Goal: Communication & Community: Answer question/provide support

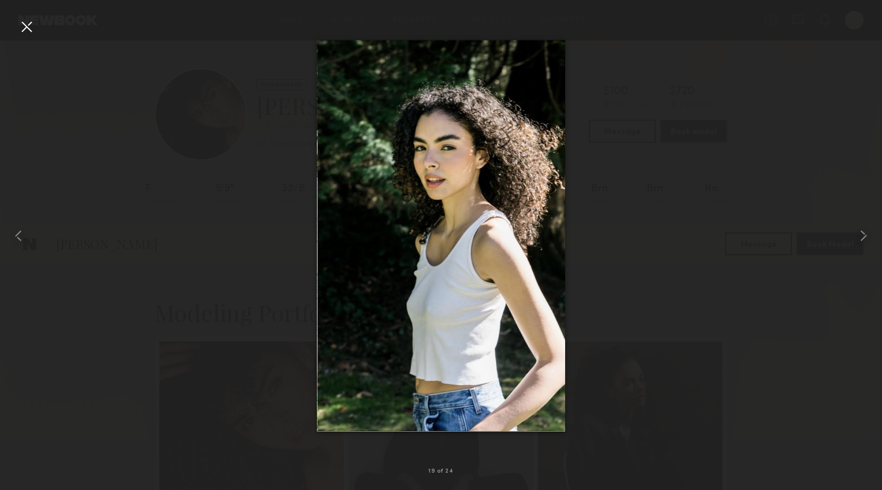
scroll to position [1186, 0]
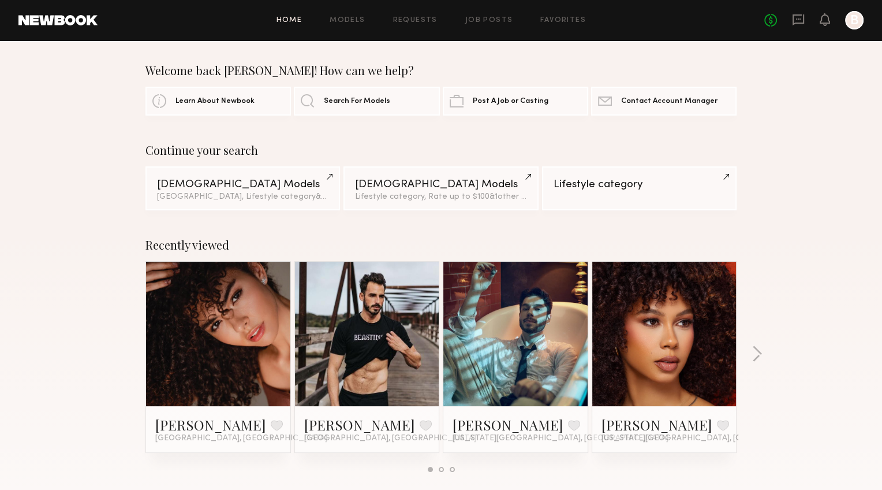
click at [797, 28] on div "No fees up to $5,000 B" at bounding box center [813, 20] width 99 height 18
click at [800, 18] on icon at bounding box center [798, 18] width 5 height 1
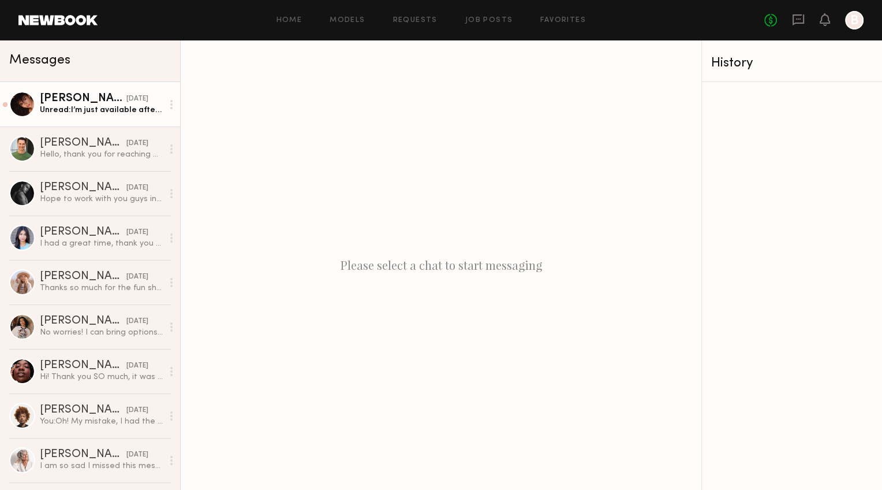
click at [73, 99] on div "Ágatha F." at bounding box center [83, 99] width 87 height 12
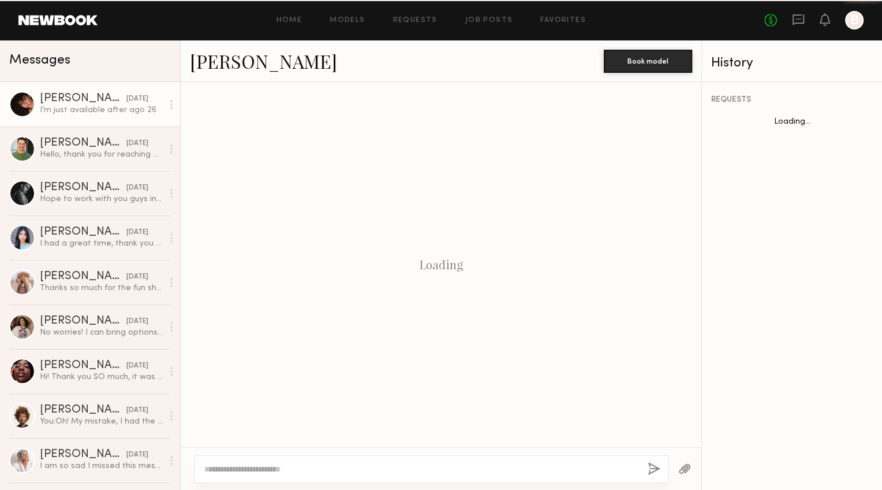
scroll to position [151, 0]
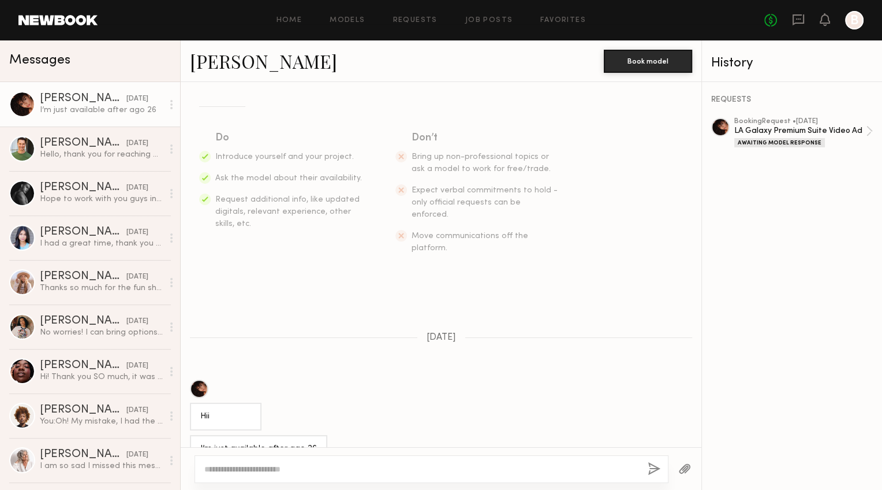
click at [248, 462] on div at bounding box center [432, 469] width 474 height 28
click at [241, 468] on textarea at bounding box center [421, 469] width 434 height 12
click at [334, 468] on textarea "**********" at bounding box center [421, 469] width 435 height 12
click at [584, 468] on textarea "**********" at bounding box center [421, 469] width 435 height 12
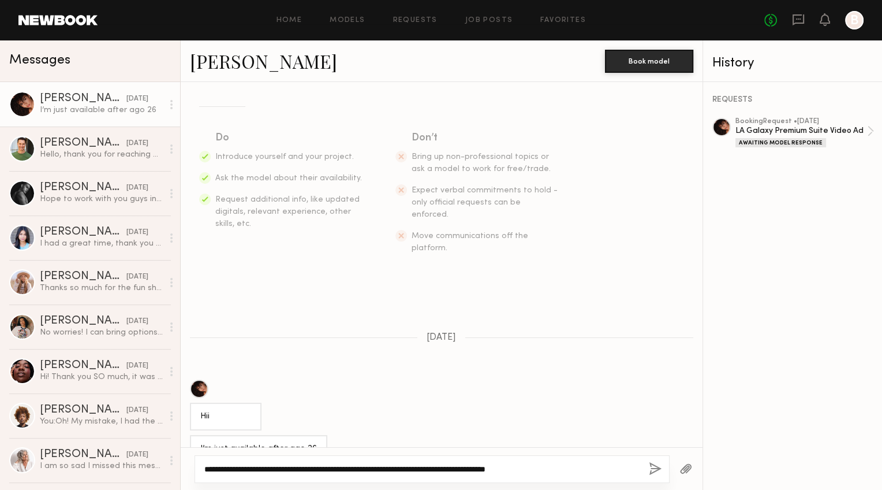
type textarea "**********"
click at [659, 472] on button "button" at bounding box center [655, 469] width 13 height 14
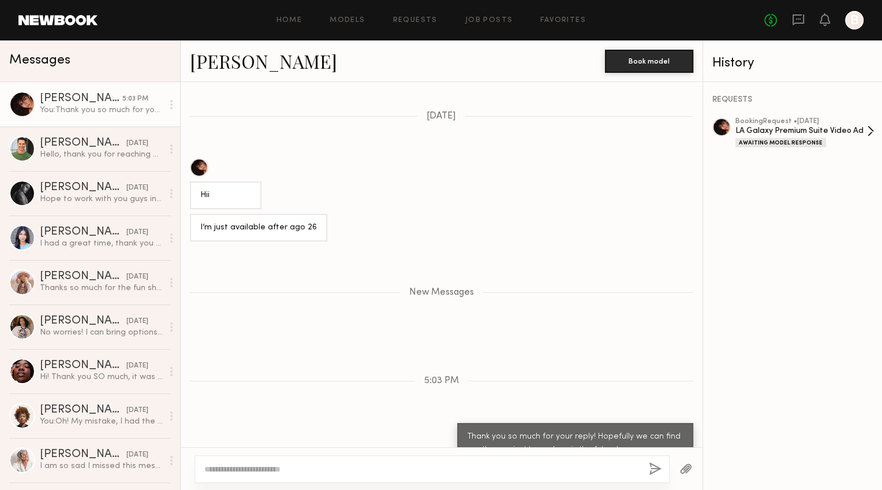
click at [796, 131] on div "LA Galaxy Premium Suite Video Ad" at bounding box center [802, 130] width 132 height 11
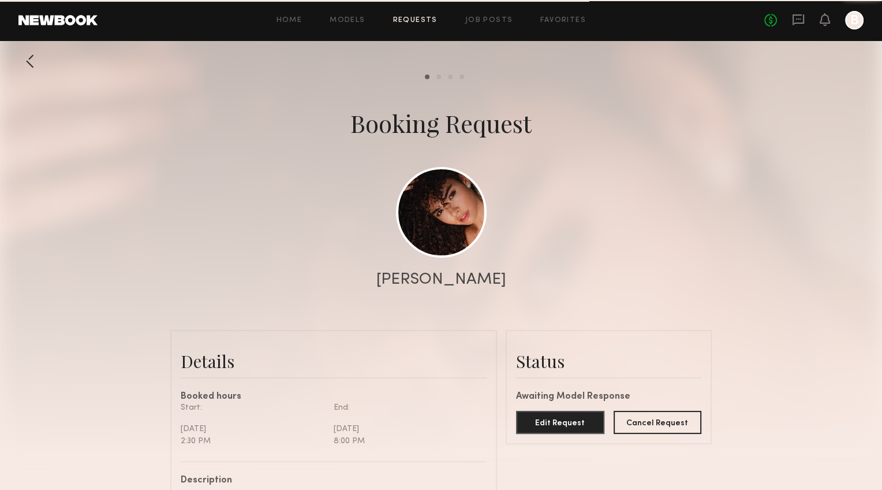
scroll to position [556, 0]
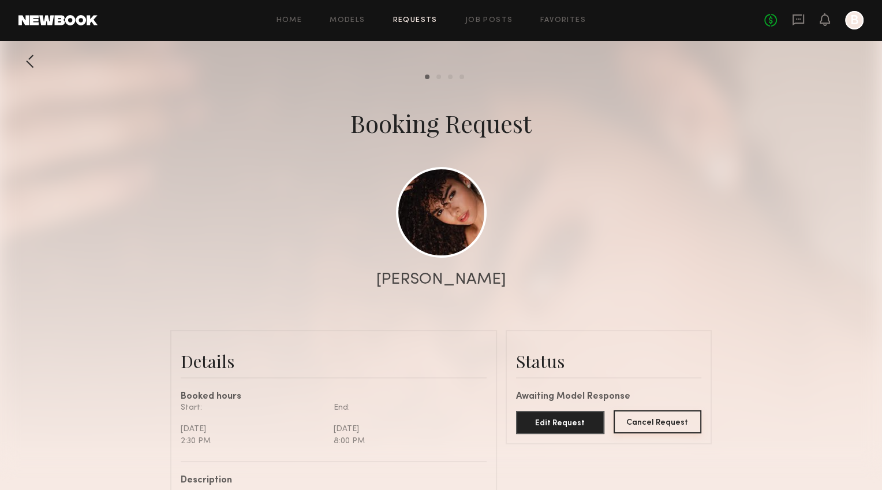
click at [646, 428] on button "Cancel Request" at bounding box center [658, 421] width 88 height 23
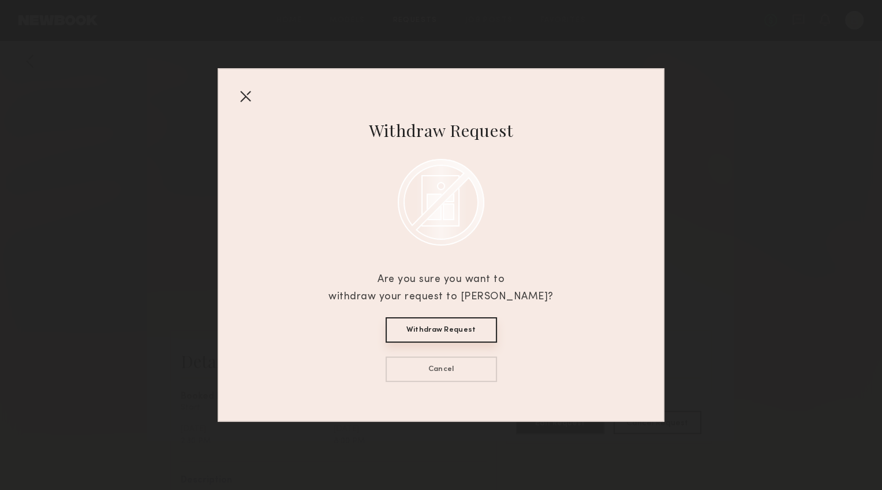
click at [462, 333] on button "Withdraw Request" at bounding box center [441, 329] width 111 height 25
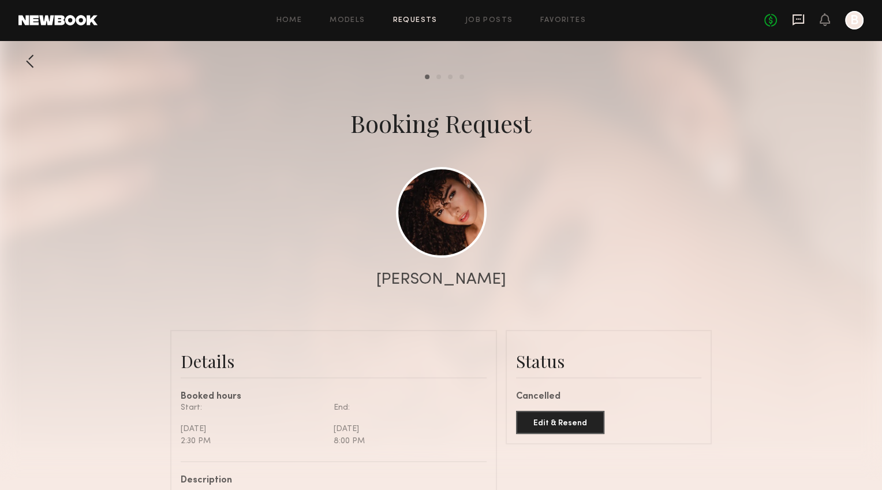
click at [796, 14] on icon at bounding box center [799, 19] width 12 height 11
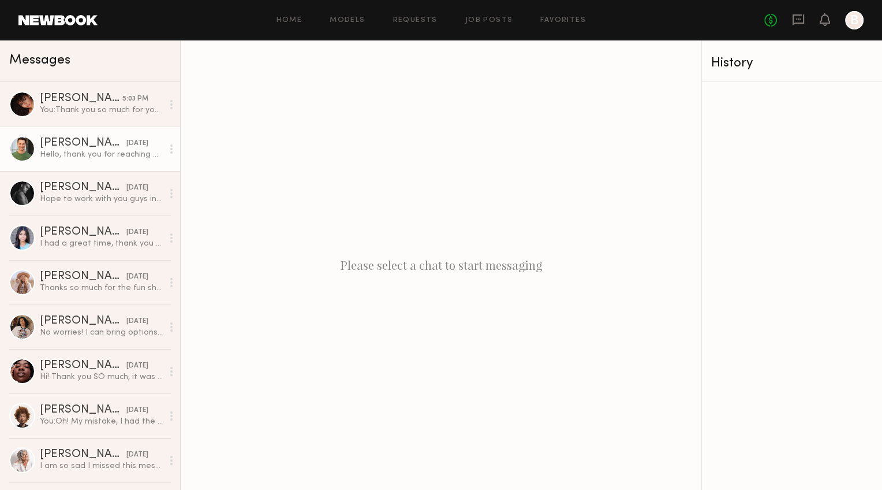
click at [66, 153] on div "Hello, thank you for reaching out in the opportunity for this booking. I am, ho…" at bounding box center [101, 154] width 123 height 11
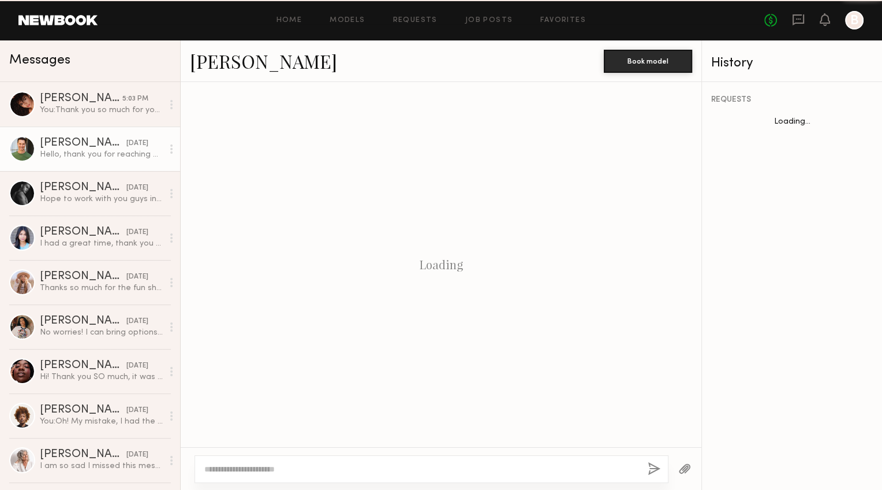
scroll to position [172, 0]
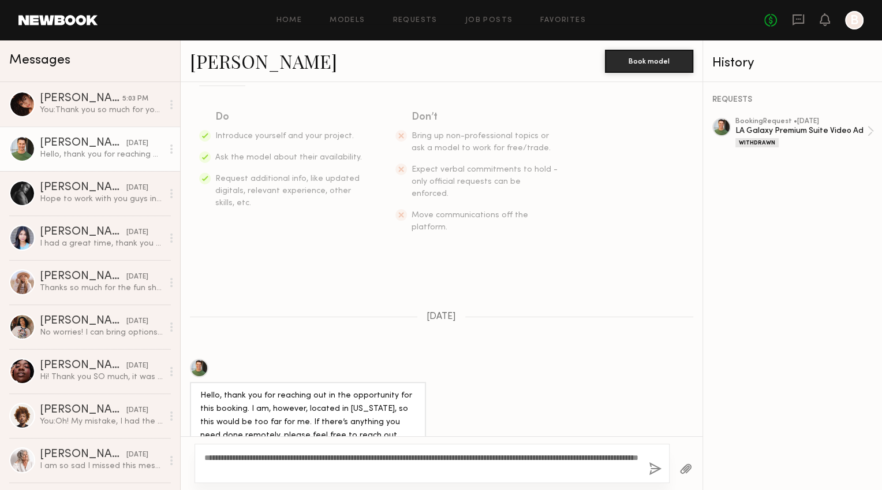
type textarea "**********"
click at [658, 465] on button "button" at bounding box center [655, 469] width 13 height 14
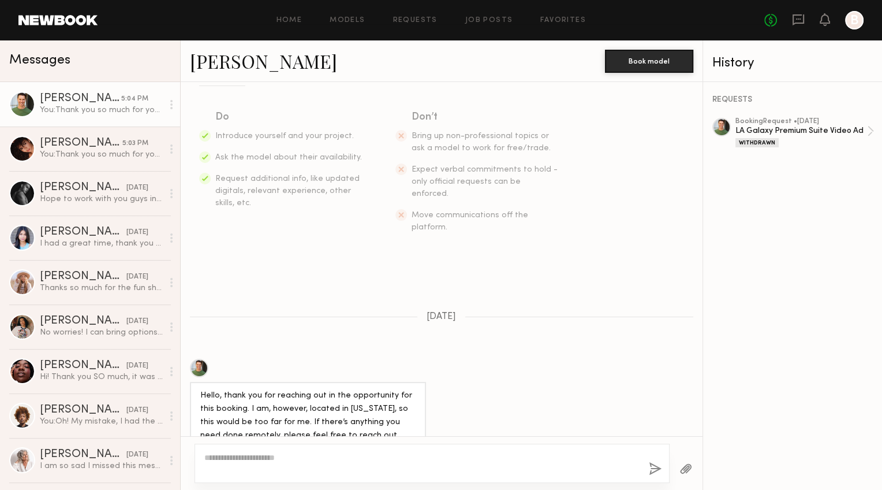
scroll to position [407, 0]
